Goal: Information Seeking & Learning: Check status

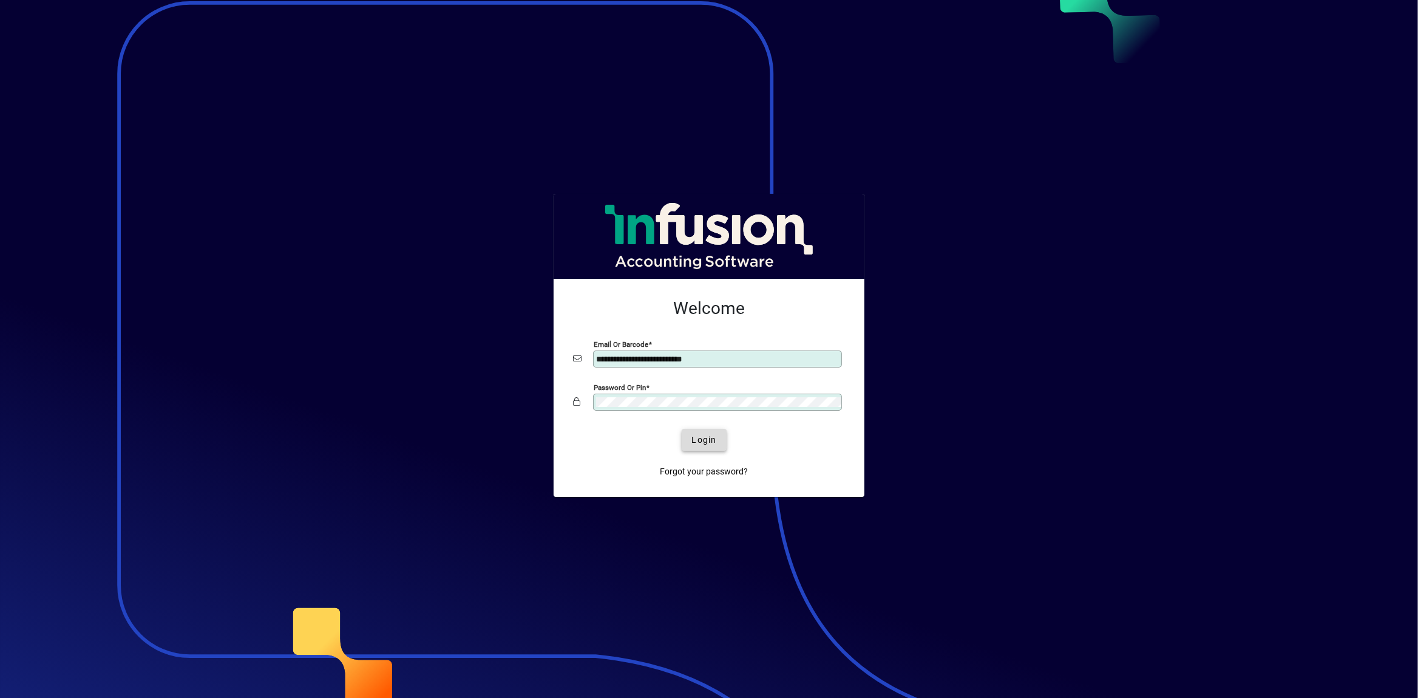
click at [699, 437] on span "Login" at bounding box center [704, 439] width 25 height 13
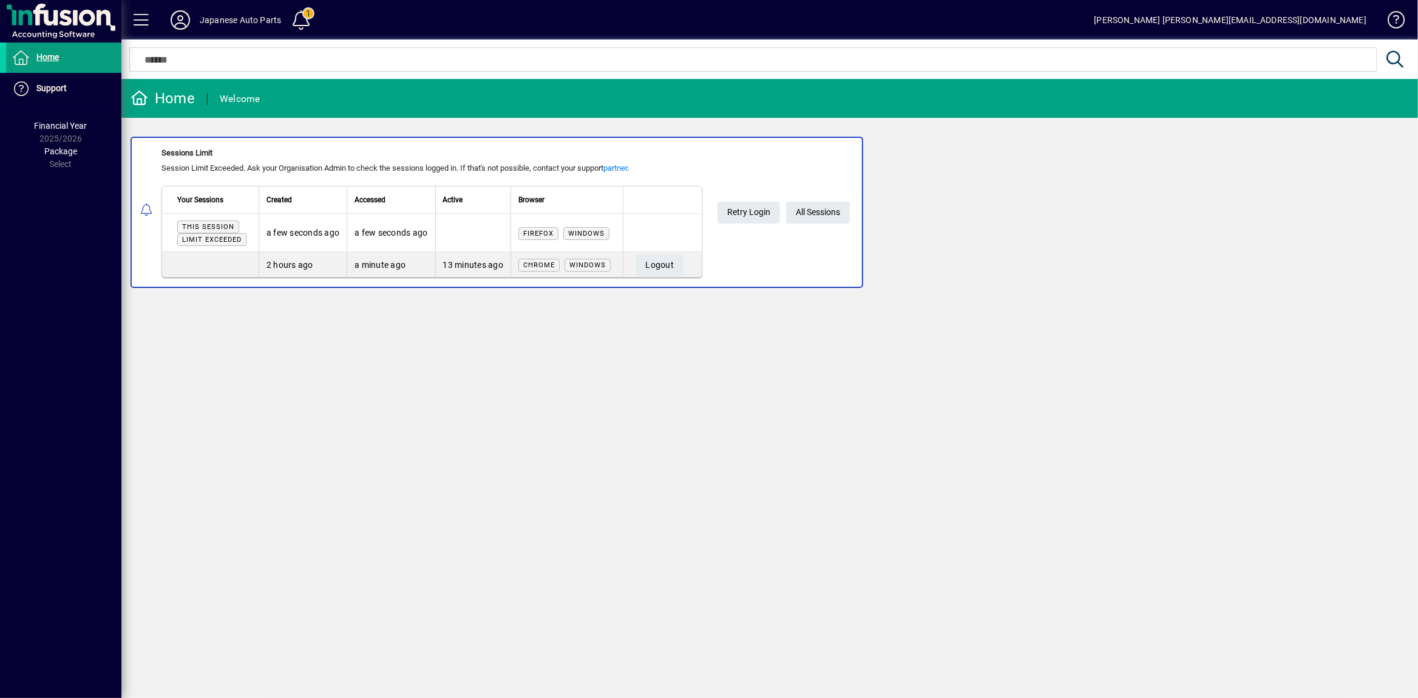
drag, startPoint x: 275, startPoint y: 273, endPoint x: 327, endPoint y: 256, distance: 54.9
click at [327, 256] on td "2 hours ago" at bounding box center [303, 264] width 88 height 25
drag, startPoint x: 262, startPoint y: 265, endPoint x: 316, endPoint y: 255, distance: 54.9
click at [314, 255] on td "2 hours ago" at bounding box center [303, 264] width 88 height 25
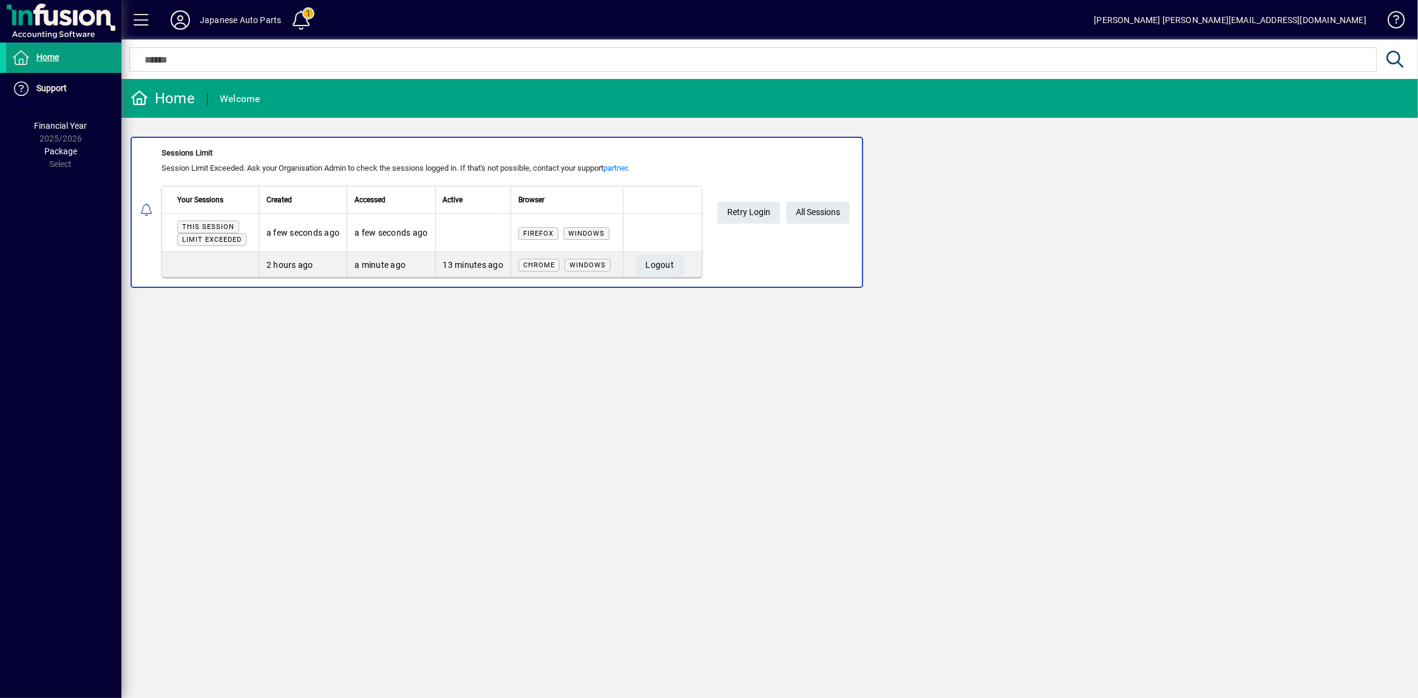
click at [316, 255] on td "2 hours ago" at bounding box center [303, 264] width 88 height 25
click at [718, 370] on div "Home Welcome Sessions Limit Session Limit Exceeded. Ask your Organisation Admin…" at bounding box center [769, 388] width 1297 height 619
drag, startPoint x: 270, startPoint y: 269, endPoint x: 339, endPoint y: 257, distance: 70.3
click at [339, 257] on td "2 hours ago" at bounding box center [303, 264] width 88 height 25
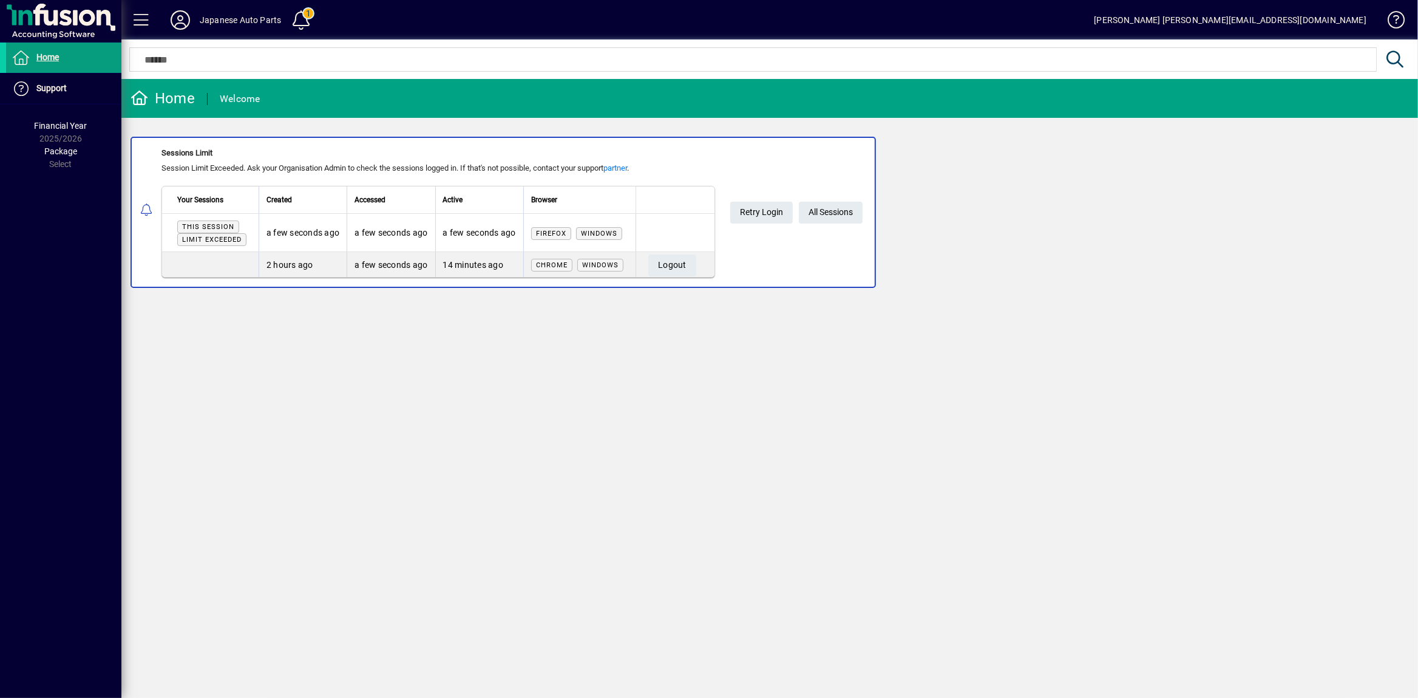
drag, startPoint x: 263, startPoint y: 267, endPoint x: 328, endPoint y: 255, distance: 66.0
click at [328, 255] on td "2 hours ago" at bounding box center [303, 264] width 88 height 25
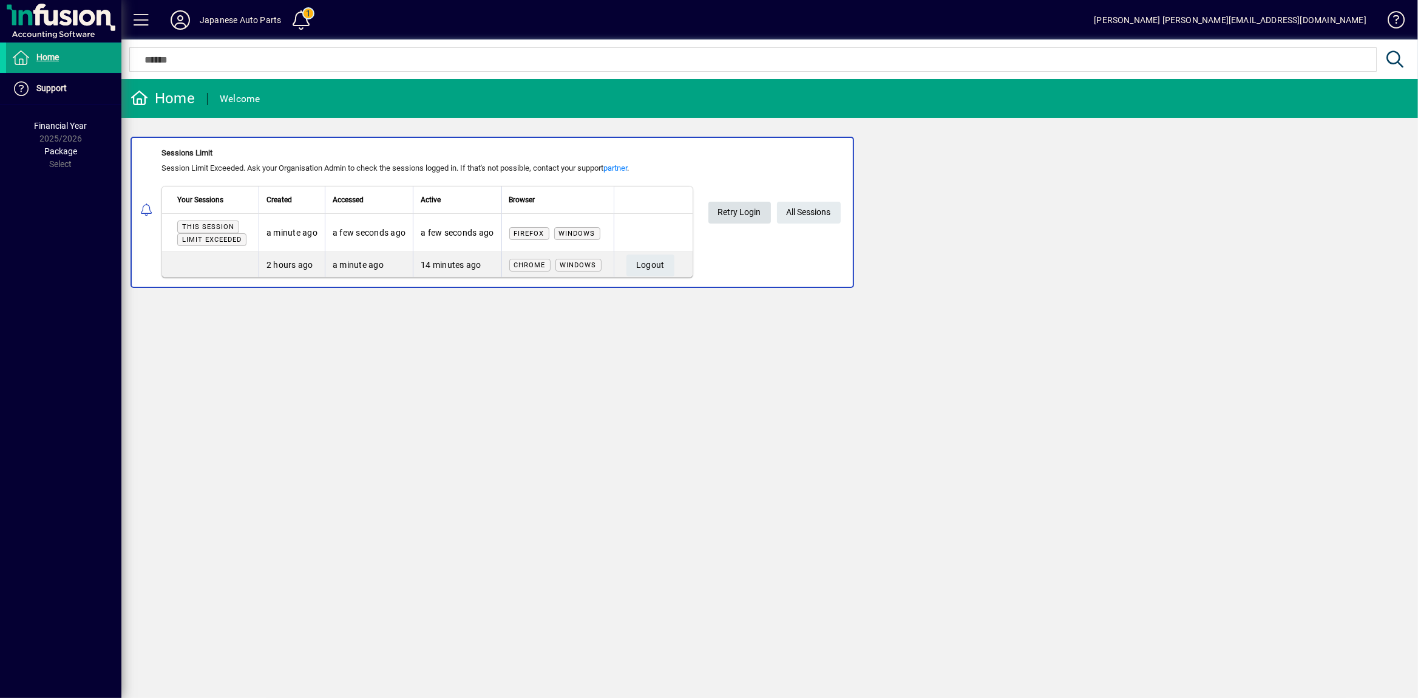
click at [752, 212] on span "Retry Login" at bounding box center [739, 212] width 43 height 20
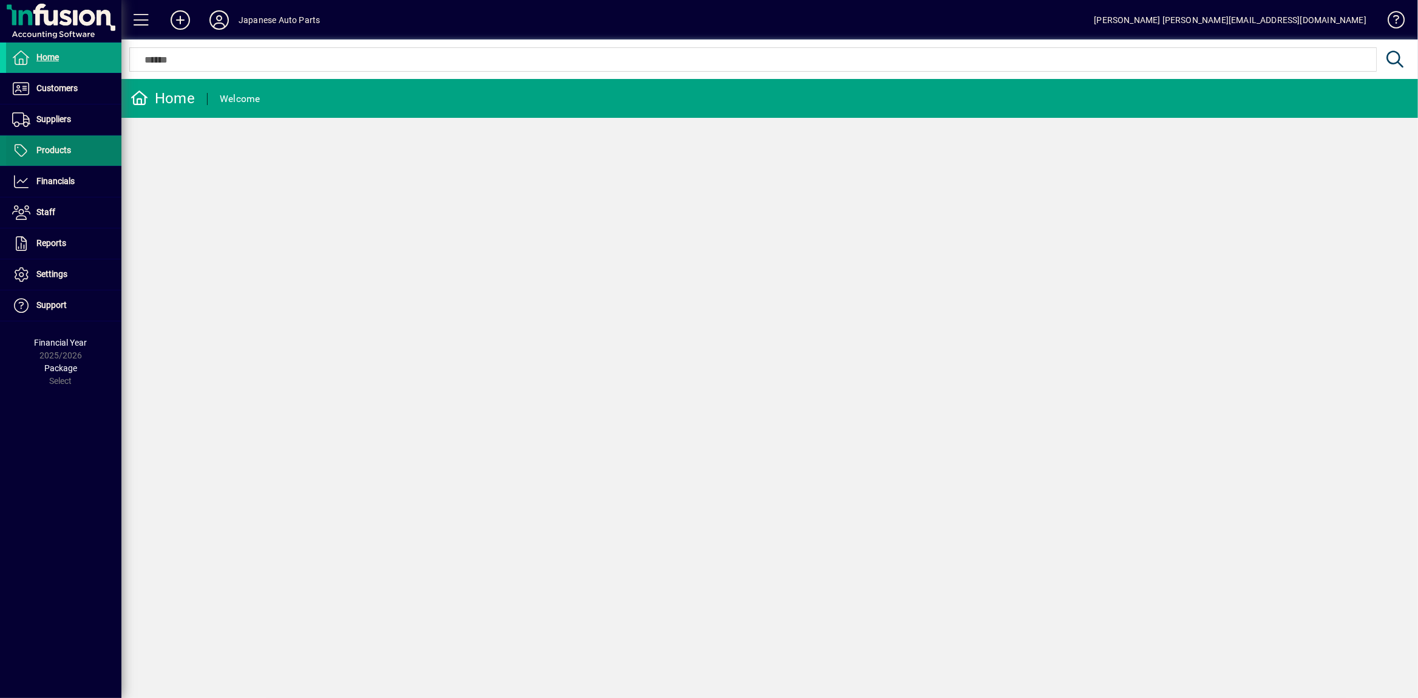
click at [64, 146] on span "Products" at bounding box center [53, 150] width 35 height 10
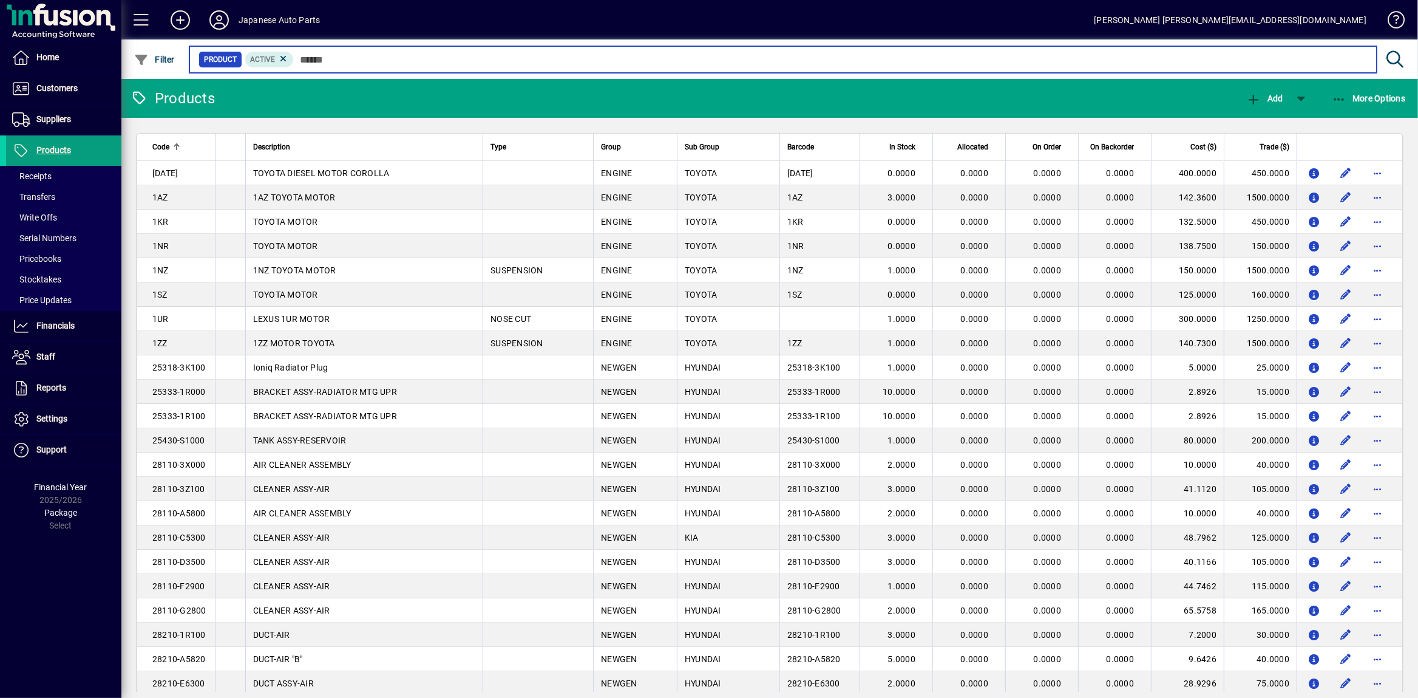
click at [324, 58] on input "text" at bounding box center [830, 59] width 1073 height 17
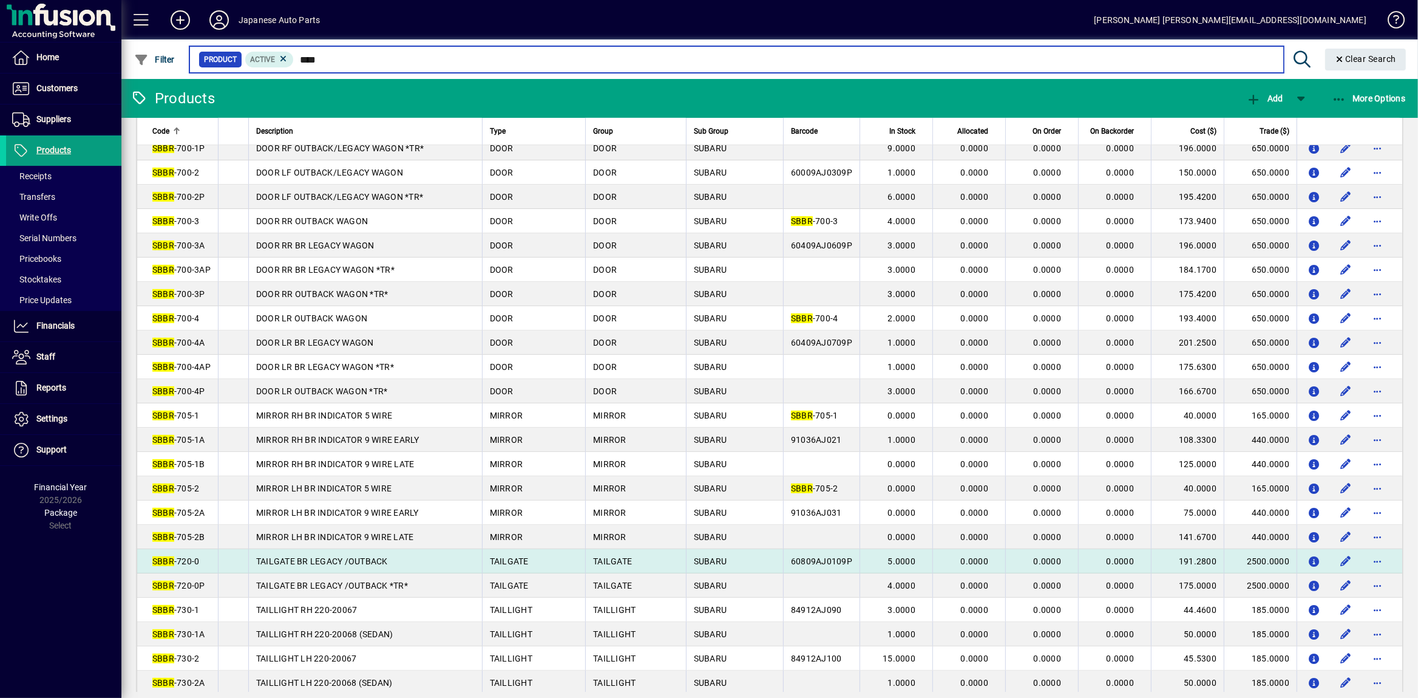
scroll to position [701, 0]
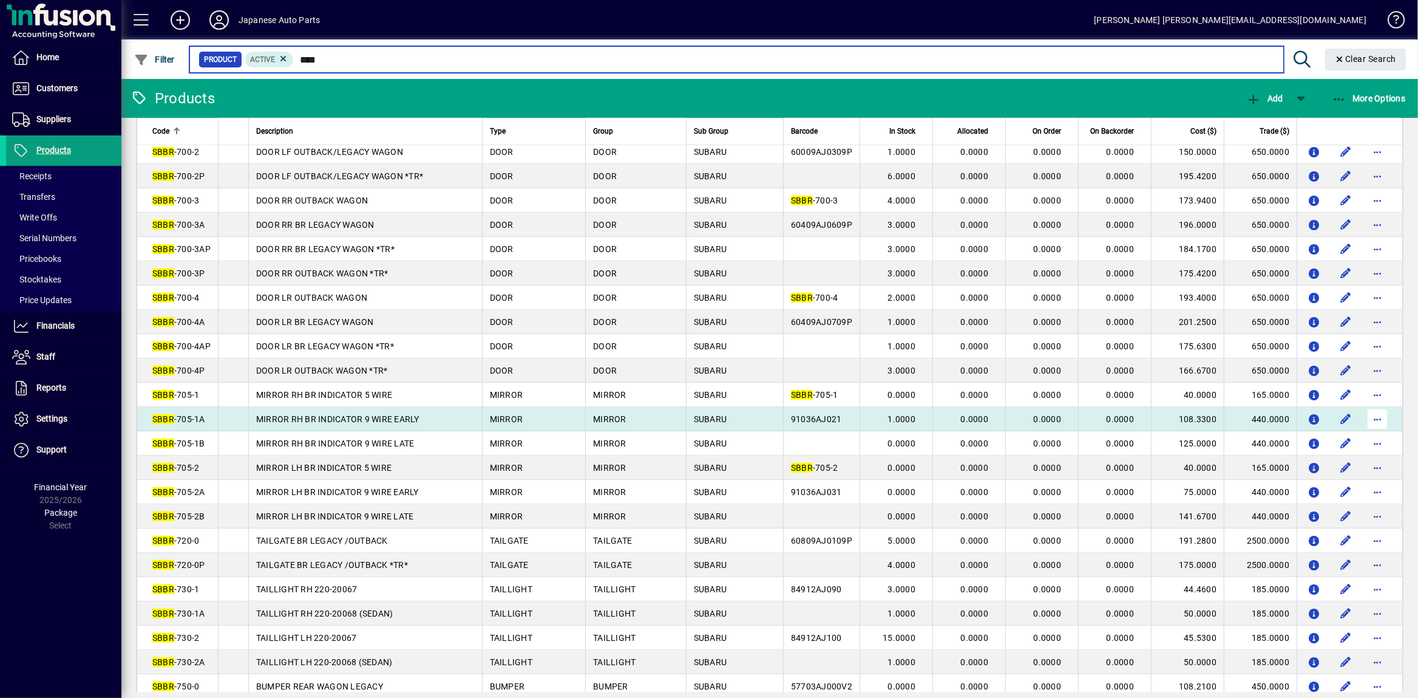
type input "****"
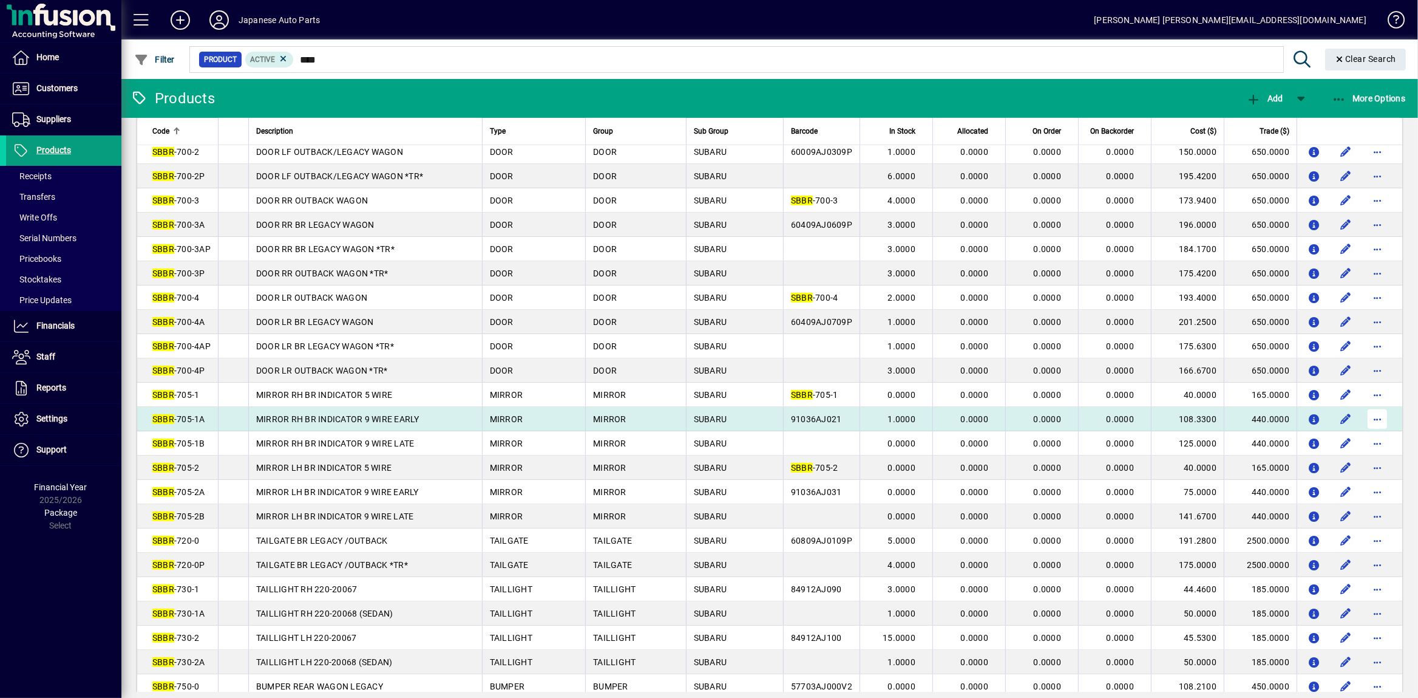
click at [1378, 433] on span "button" at bounding box center [1377, 418] width 29 height 29
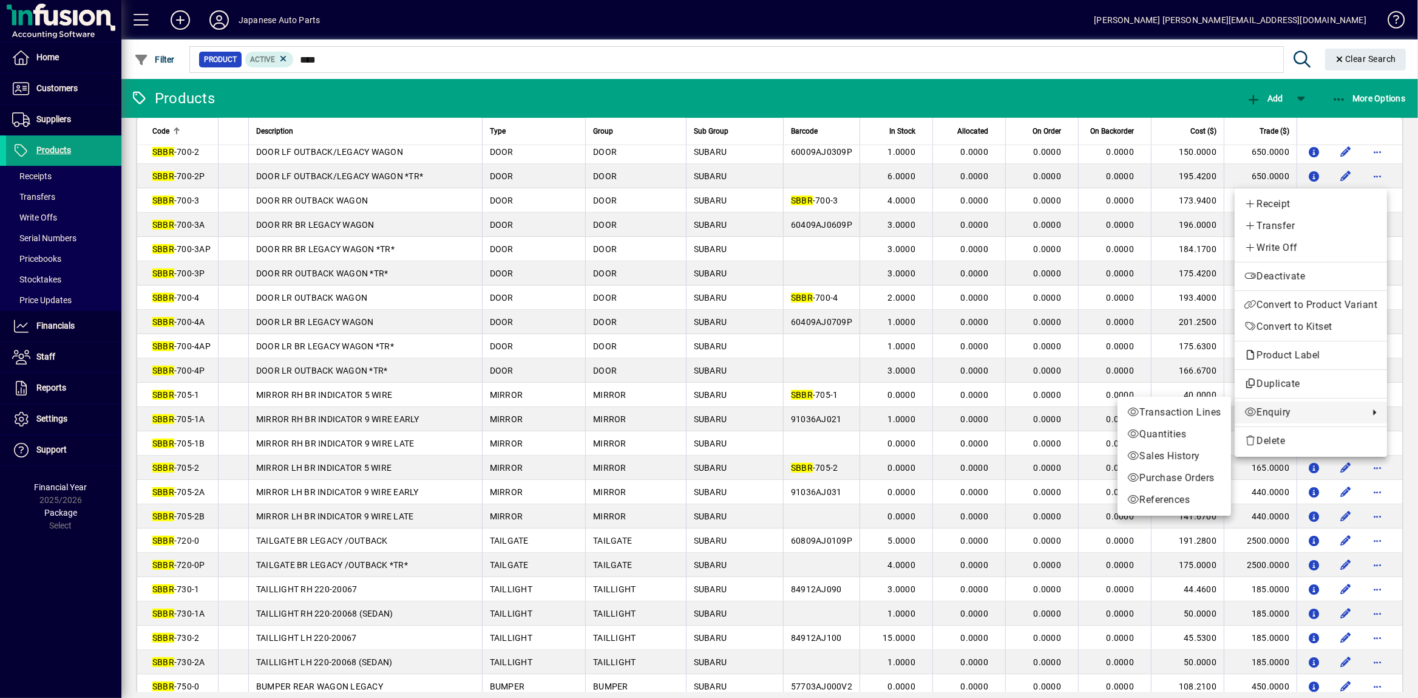
click at [1308, 407] on span "Enquiry" at bounding box center [1304, 412] width 118 height 15
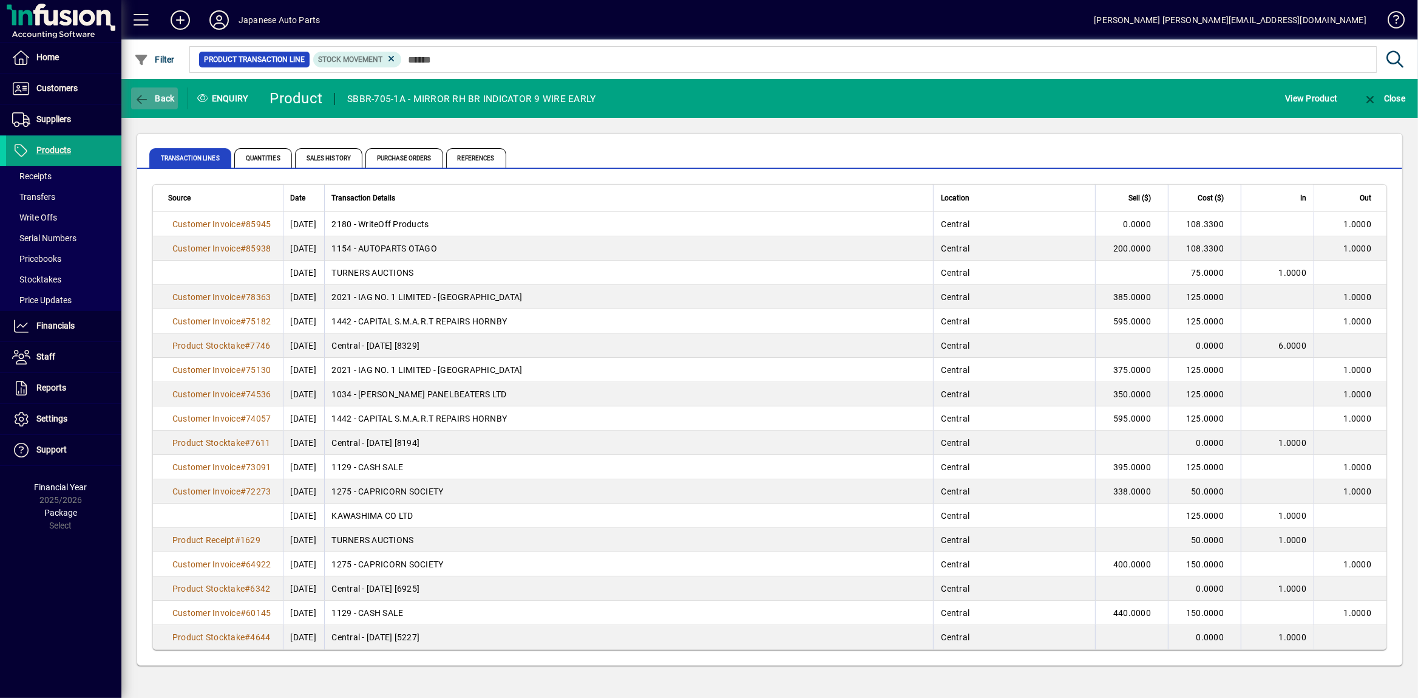
click at [164, 90] on span "button" at bounding box center [154, 98] width 47 height 29
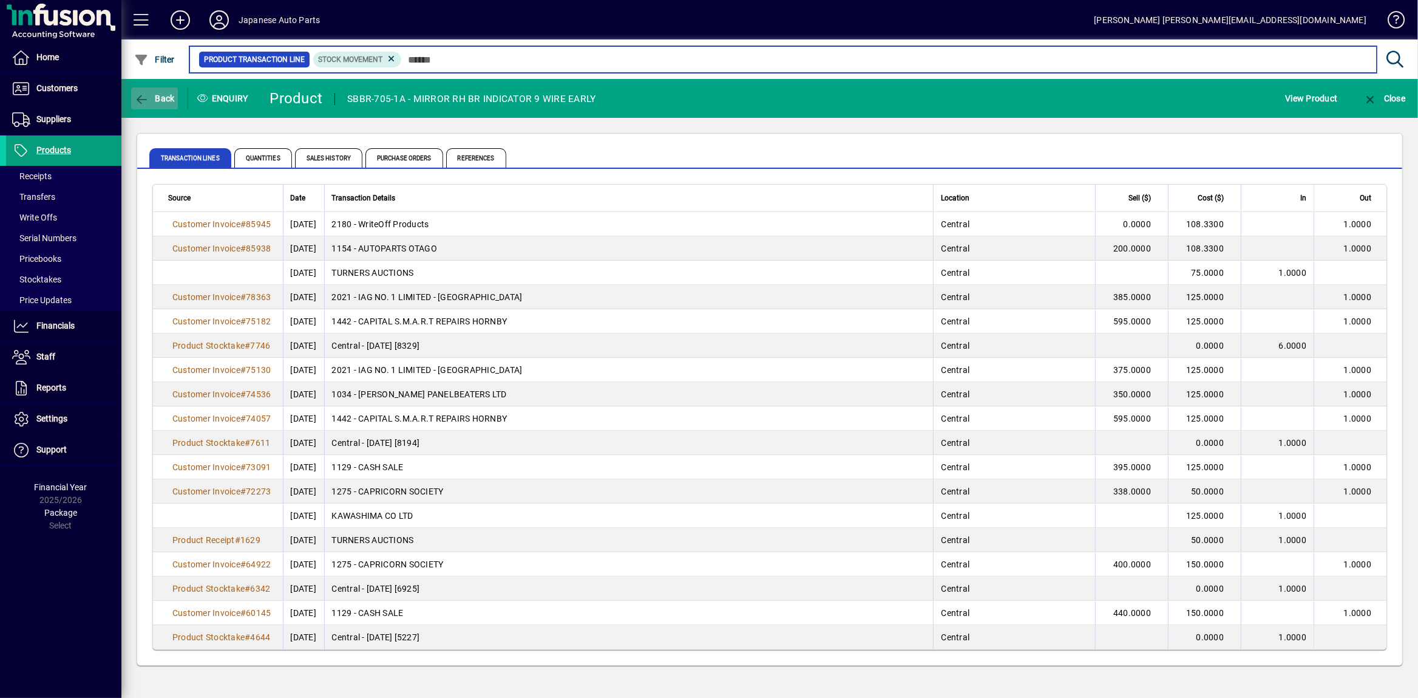
type input "****"
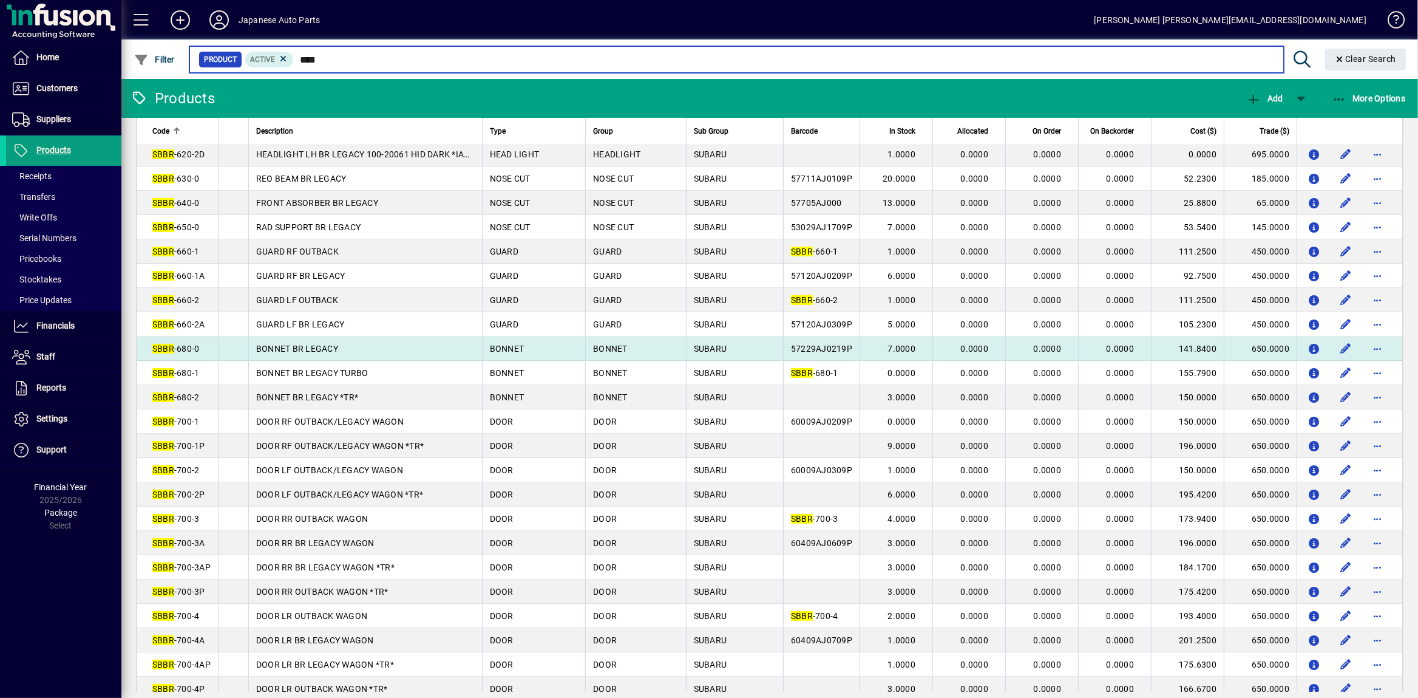
scroll to position [382, 0]
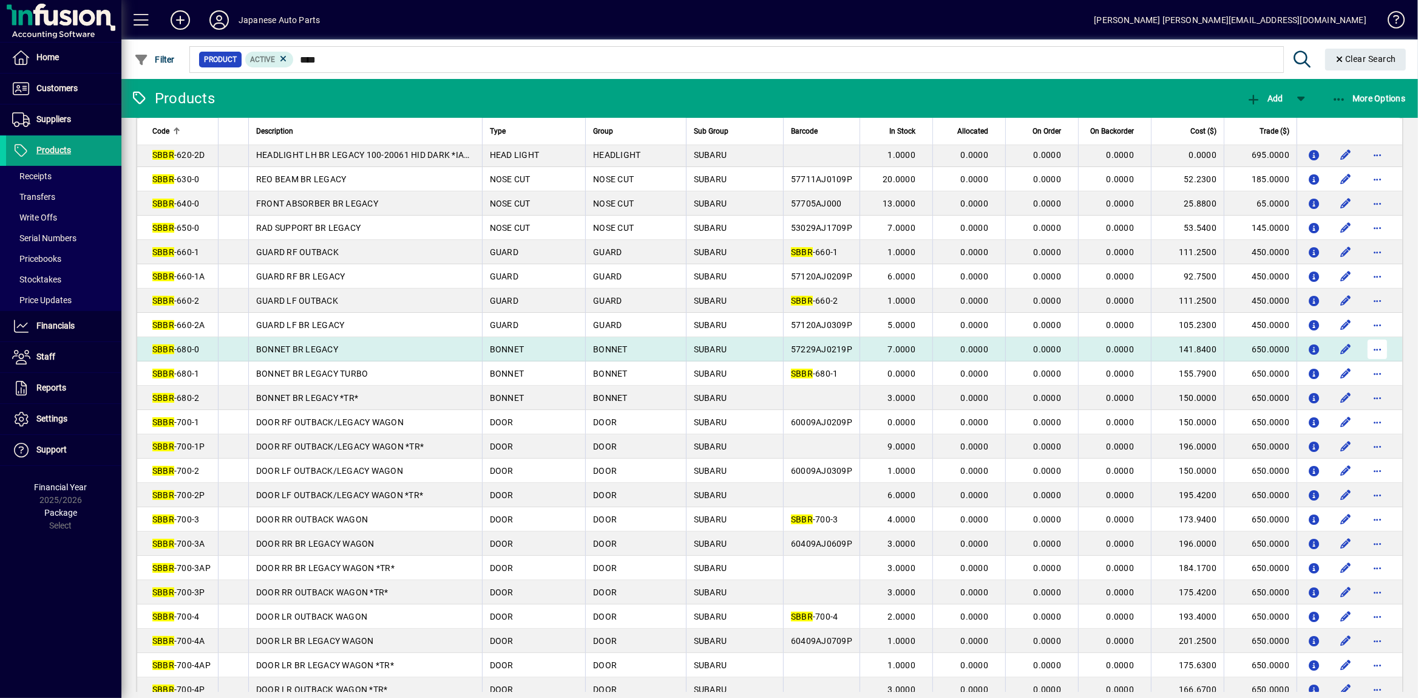
click at [1383, 364] on span "button" at bounding box center [1377, 349] width 29 height 29
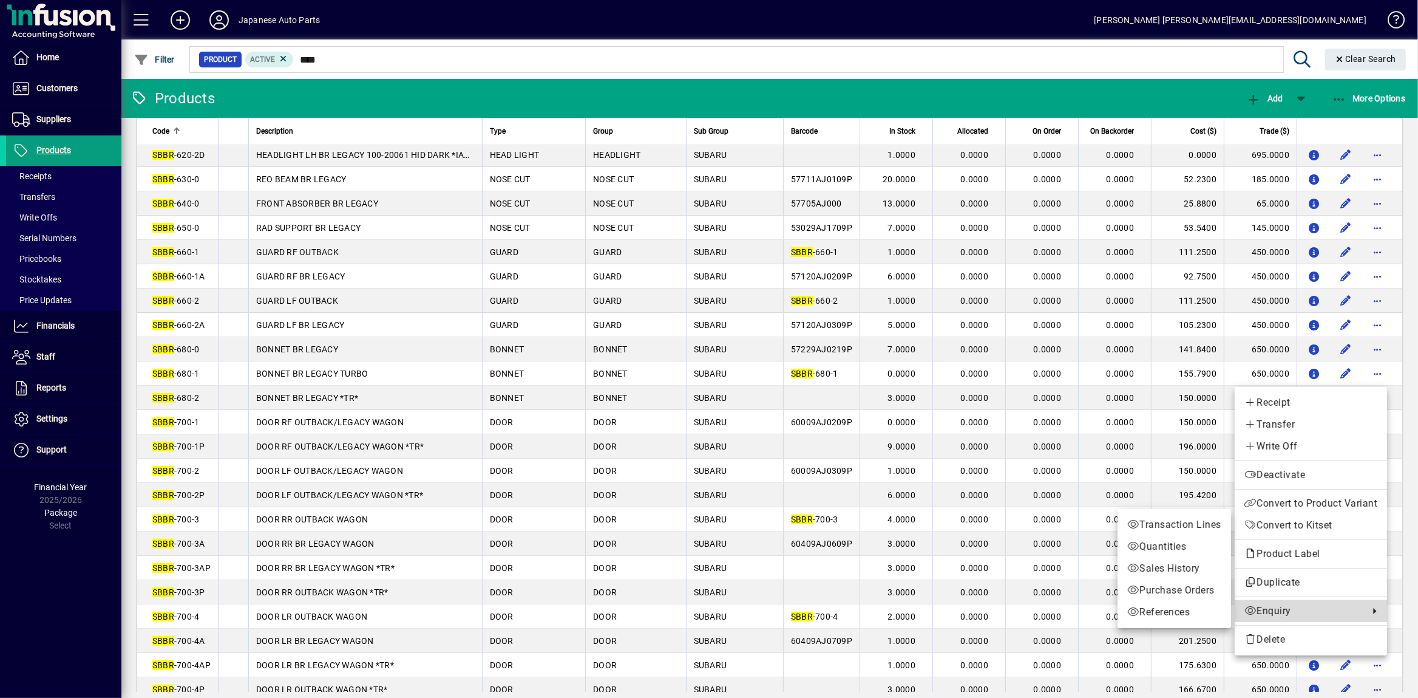
click at [1308, 613] on span "Enquiry" at bounding box center [1304, 610] width 118 height 15
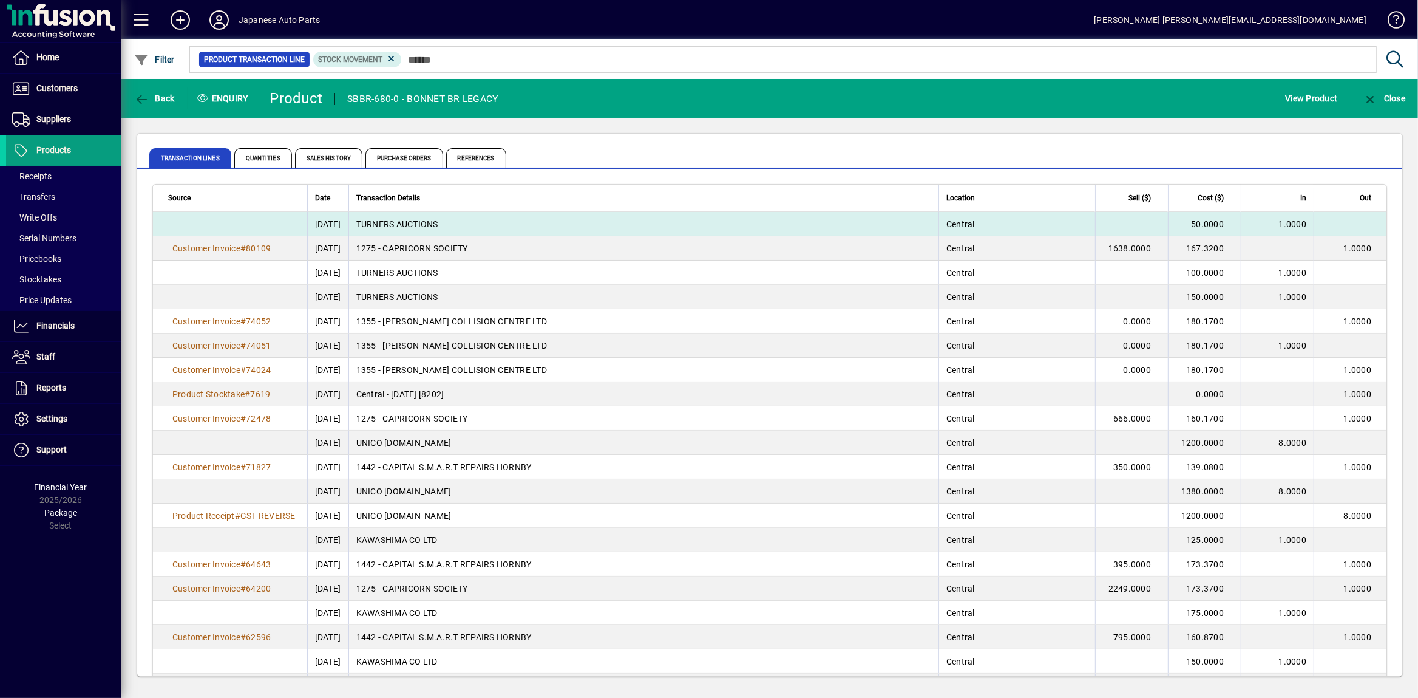
click at [450, 222] on td "TURNERS AUCTIONS" at bounding box center [643, 224] width 590 height 24
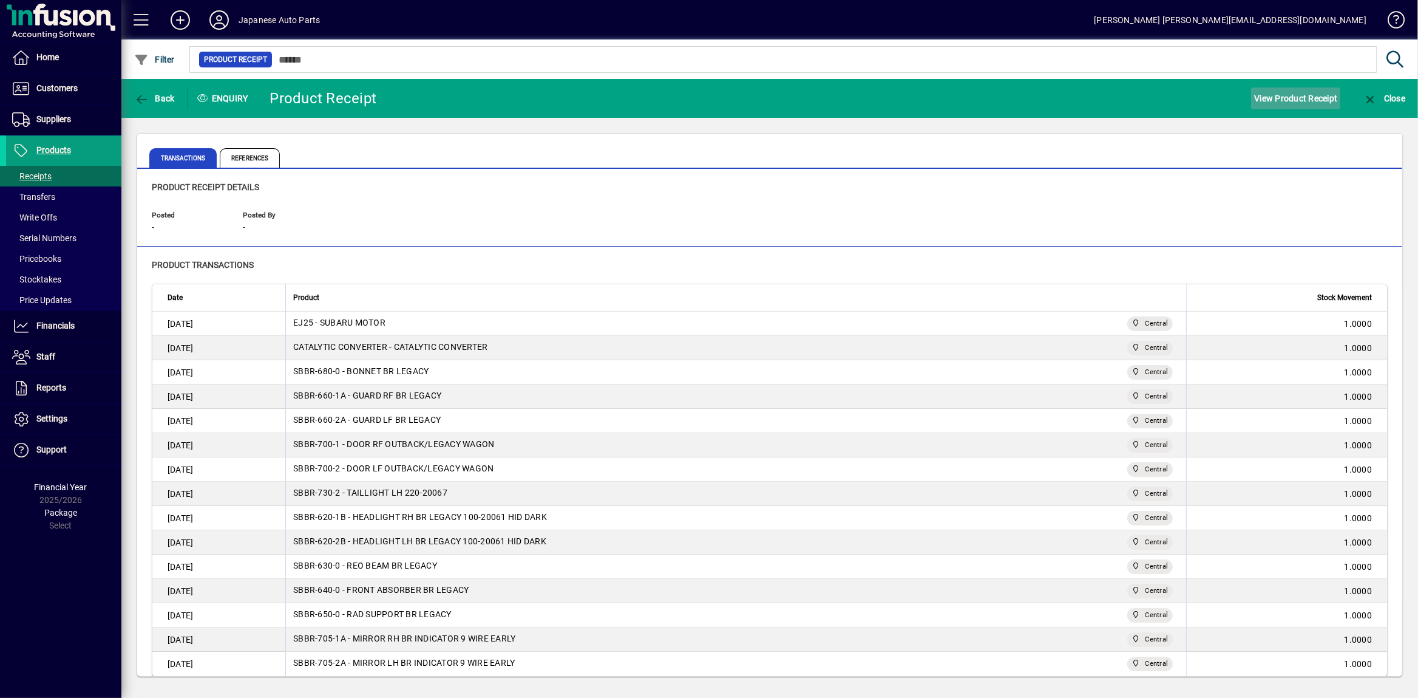
click at [1313, 94] on span "View Product Receipt" at bounding box center [1295, 98] width 83 height 19
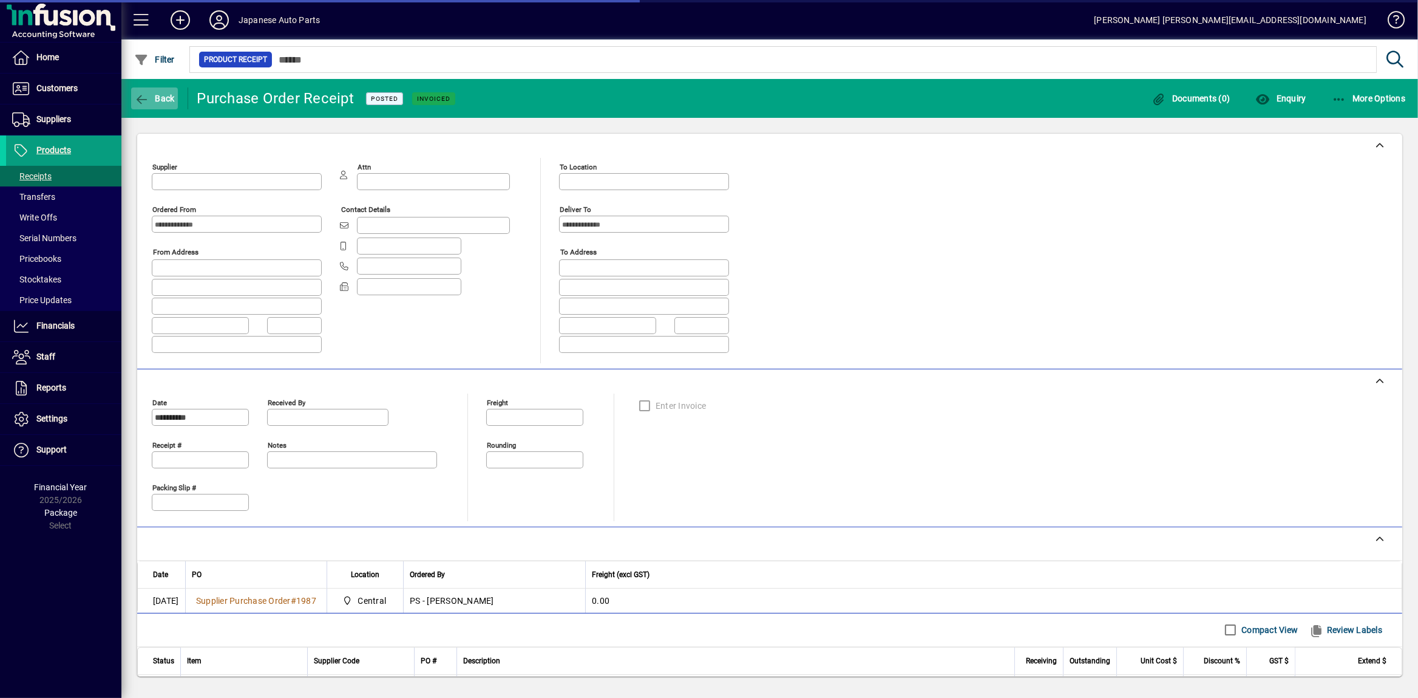
type input "*******"
type input "**********"
click at [151, 100] on span "Back" at bounding box center [154, 98] width 41 height 10
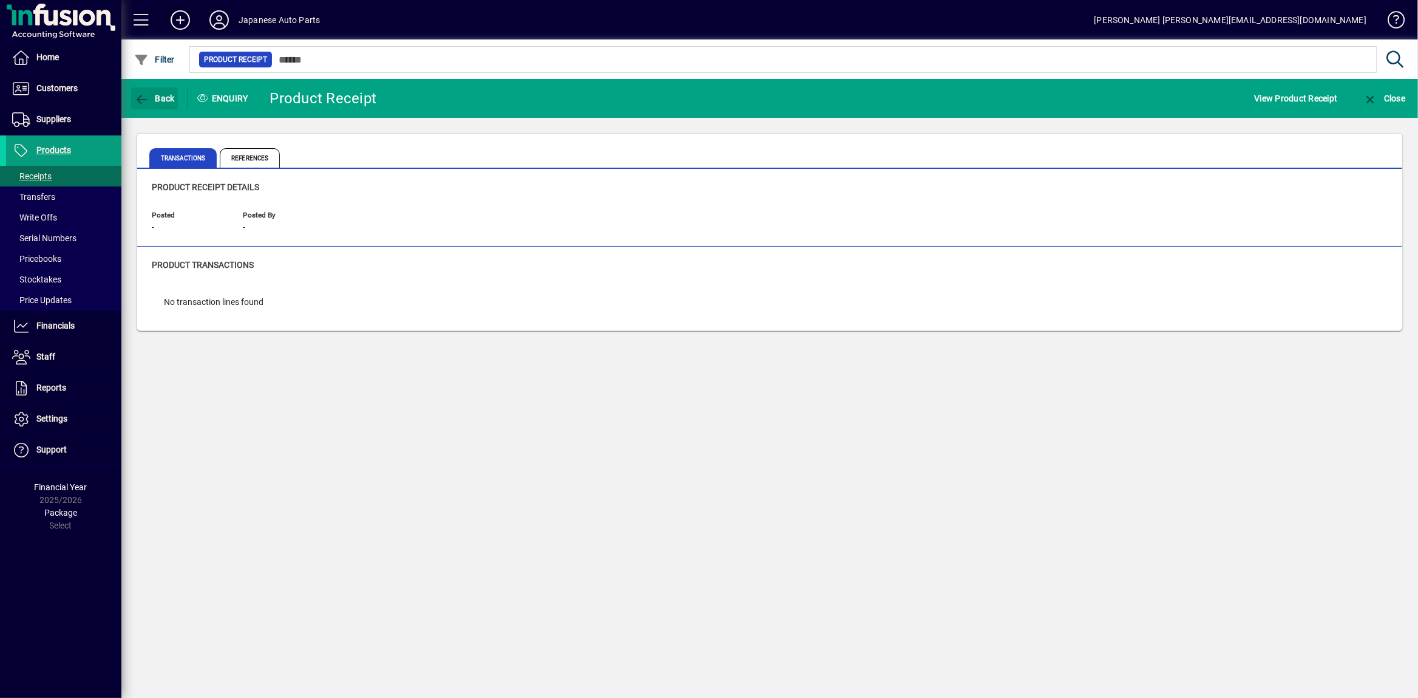
click at [151, 100] on span "Back" at bounding box center [154, 98] width 41 height 10
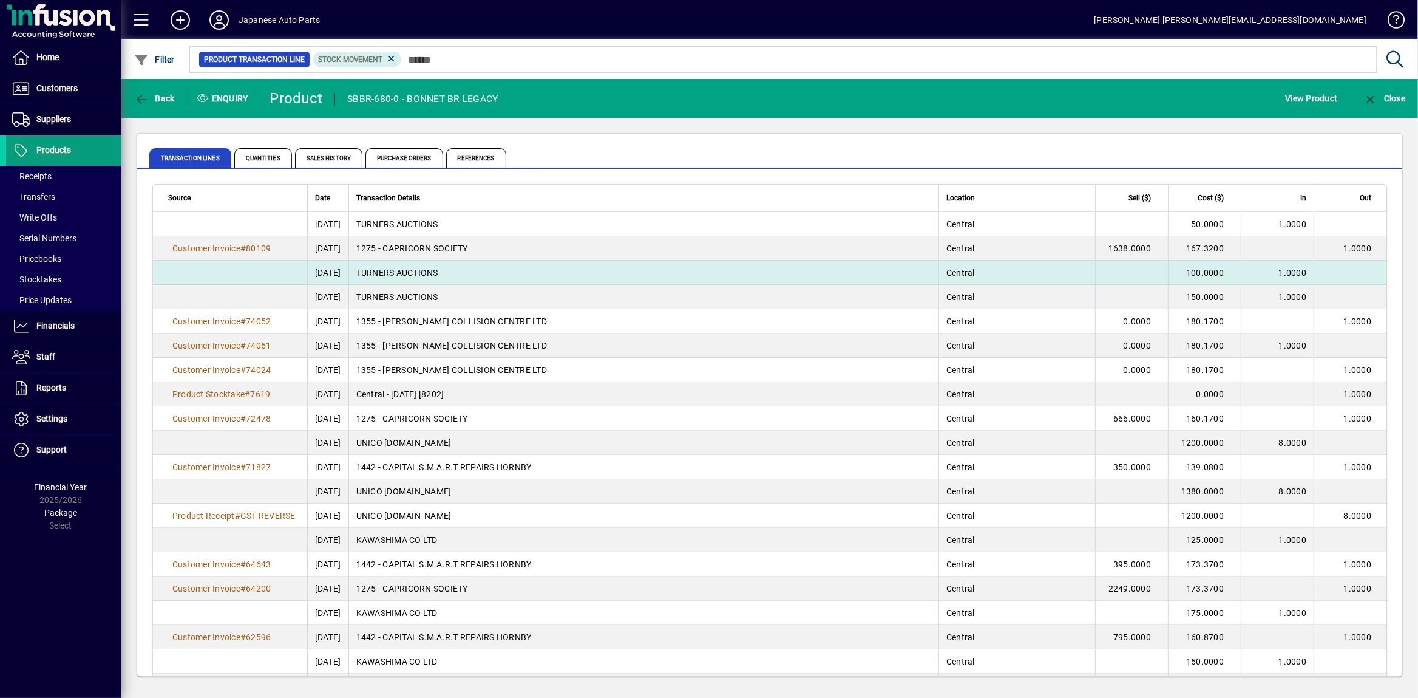
click at [391, 267] on td "TURNERS AUCTIONS" at bounding box center [643, 272] width 590 height 24
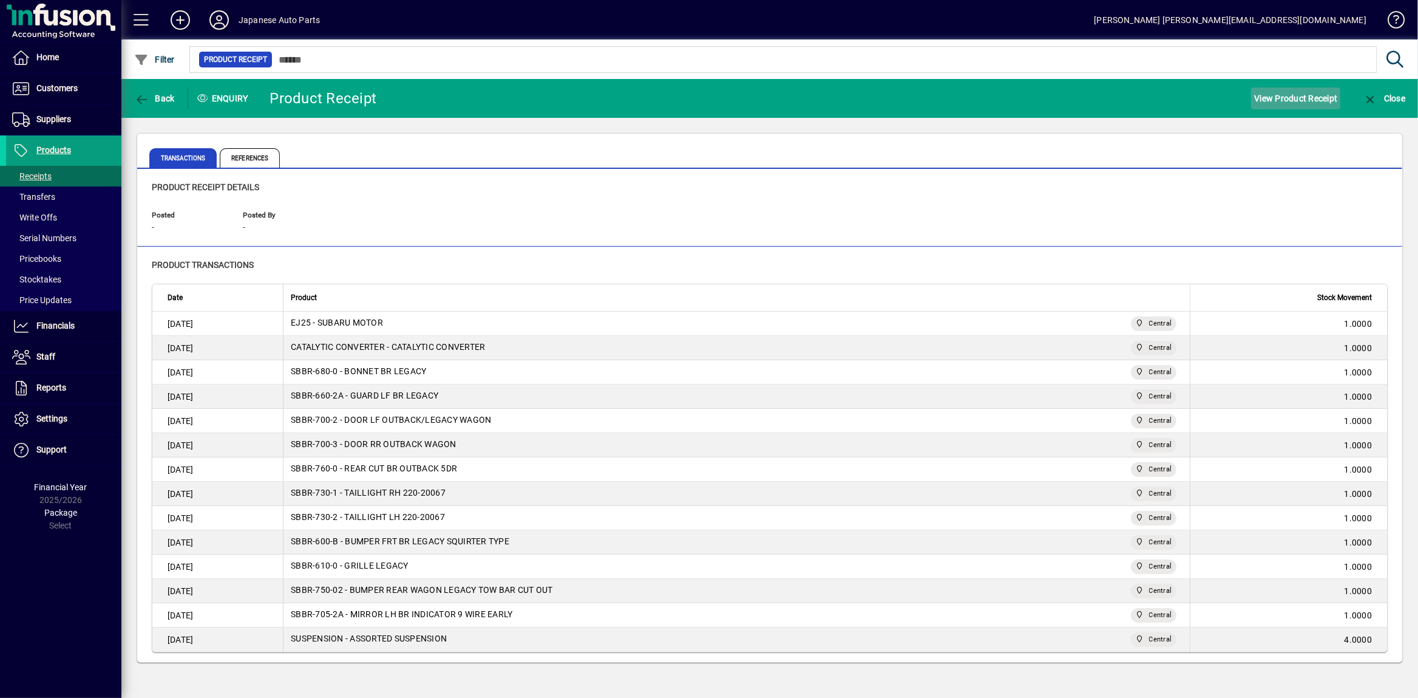
click at [1294, 85] on span "button" at bounding box center [1295, 98] width 89 height 29
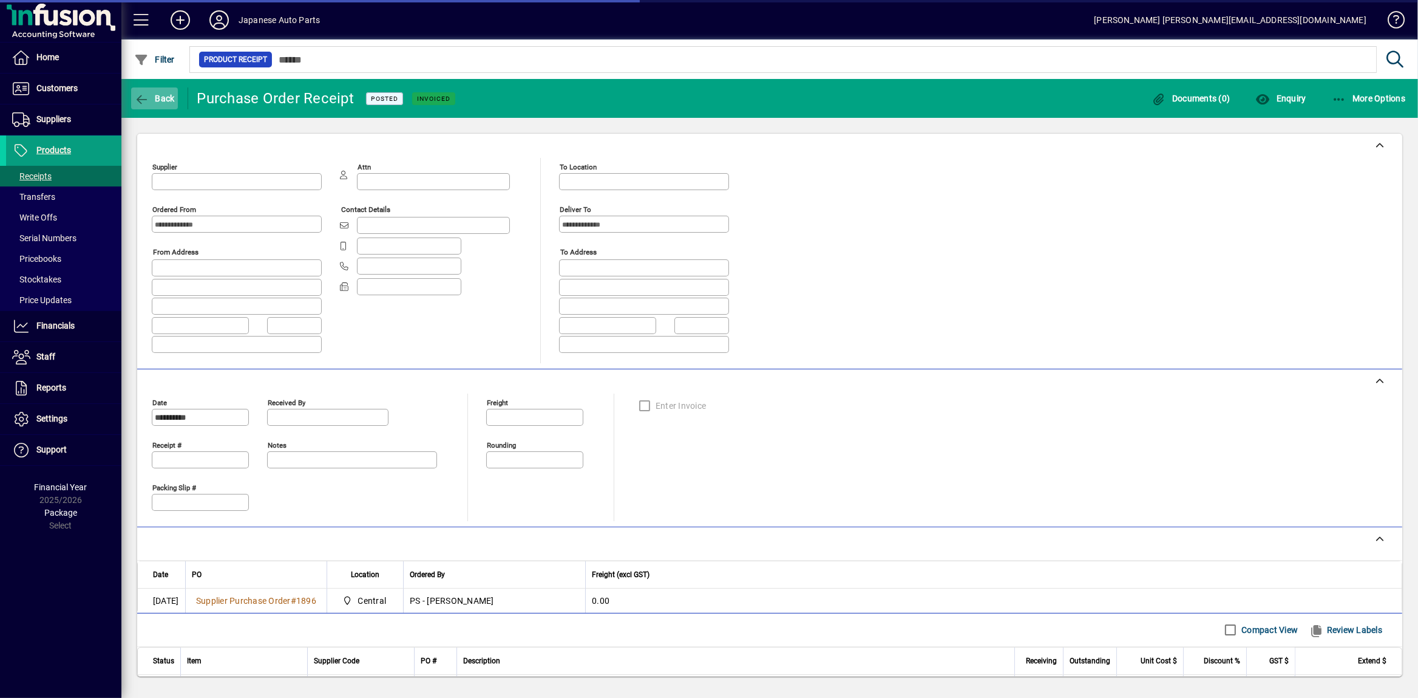
type input "**********"
type input "*******"
click at [161, 106] on span "button" at bounding box center [154, 98] width 47 height 29
